Goal: Navigation & Orientation: Find specific page/section

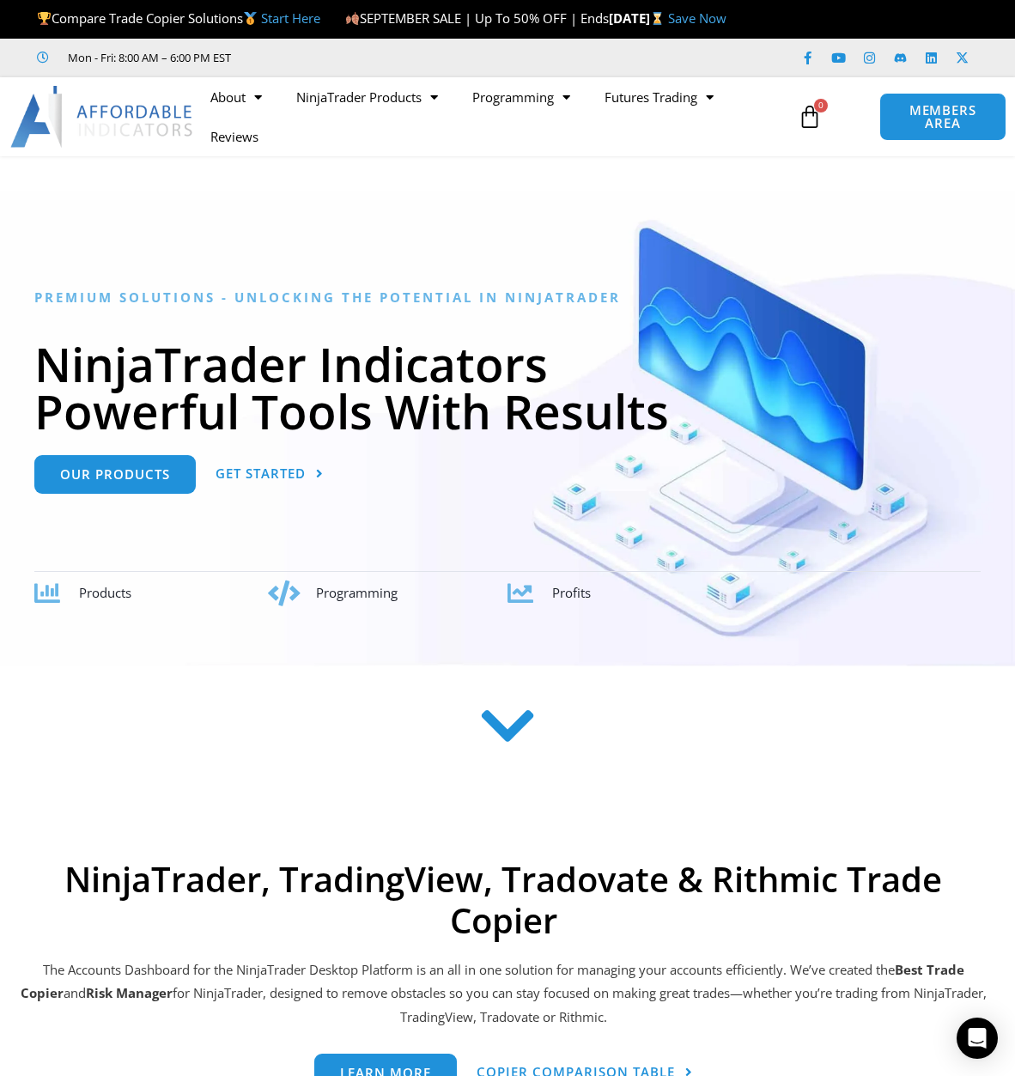
click at [113, 601] on span "Products" at bounding box center [105, 592] width 52 height 17
click at [142, 605] on div "Products" at bounding box center [175, 593] width 192 height 24
click at [46, 606] on icon at bounding box center [47, 593] width 26 height 26
click at [109, 601] on span "Products" at bounding box center [105, 592] width 52 height 17
click at [131, 475] on span "Our Products" at bounding box center [115, 468] width 110 height 13
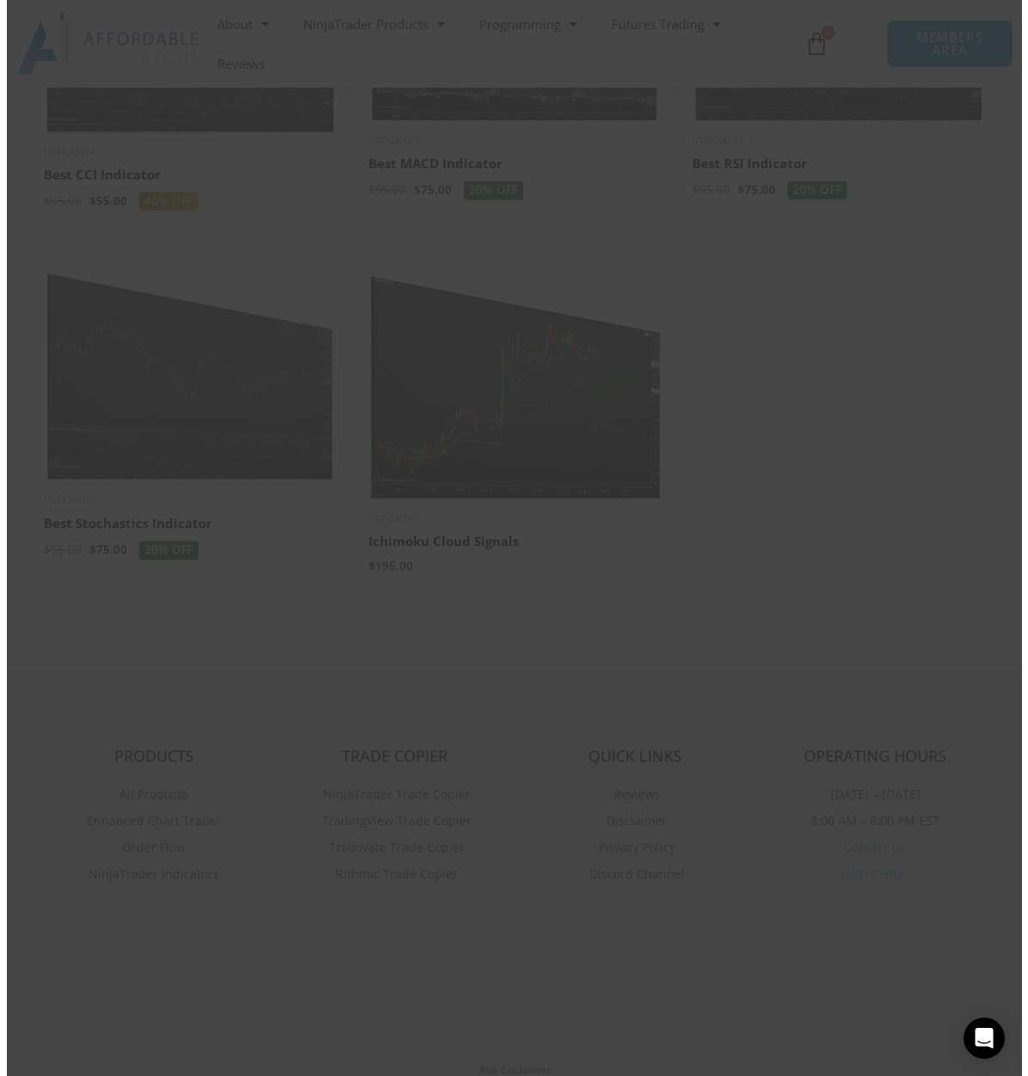
scroll to position [3528, 0]
